Goal: Complete application form

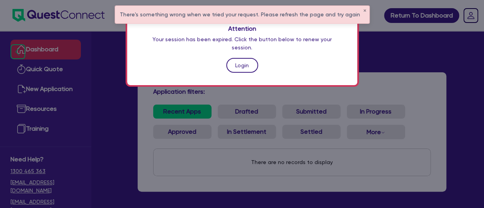
click at [247, 59] on link "Login" at bounding box center [242, 65] width 32 height 15
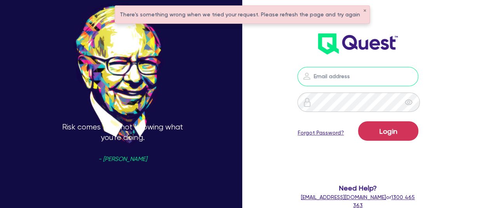
click at [371, 82] on input "email" at bounding box center [357, 76] width 120 height 19
type input "[PERSON_NAME][EMAIL_ADDRESS][DOMAIN_NAME]"
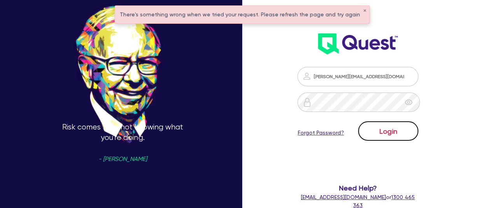
click at [384, 129] on button "Login" at bounding box center [388, 130] width 60 height 19
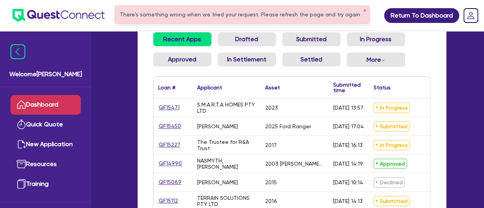
scroll to position [78, 0]
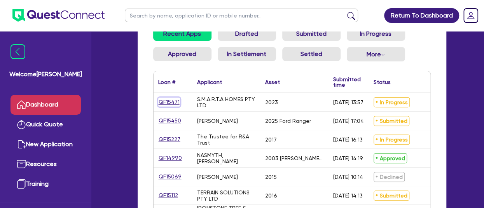
click at [169, 105] on link "QF15471" at bounding box center [169, 102] width 22 height 9
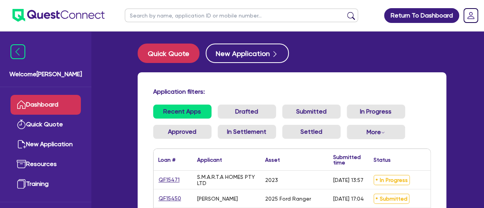
select select "Quest Finance - Own Book"
select select "CARS_AND_LIGHT_TRUCKS"
select select "PASSENGER_VEHICLES"
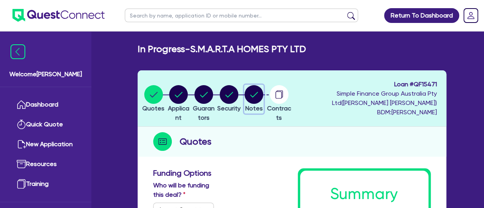
click at [263, 95] on circle "button" at bounding box center [253, 94] width 19 height 19
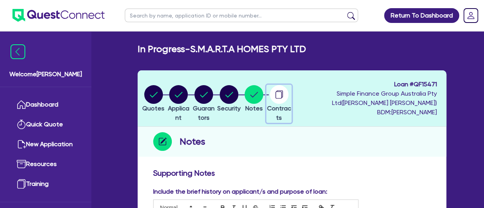
click at [288, 94] on circle "button" at bounding box center [279, 94] width 19 height 19
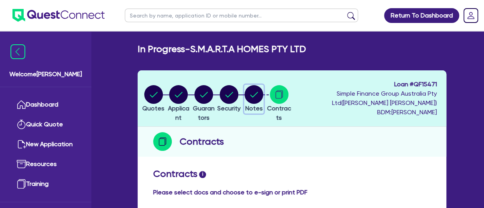
click at [263, 96] on circle "button" at bounding box center [253, 94] width 19 height 19
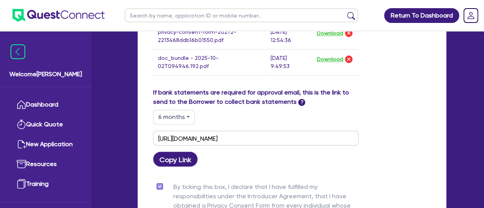
scroll to position [622, 0]
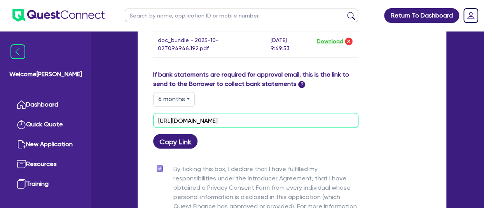
click at [234, 113] on input "[URL][DOMAIN_NAME]" at bounding box center [255, 120] width 205 height 15
